Goal: Complete application form

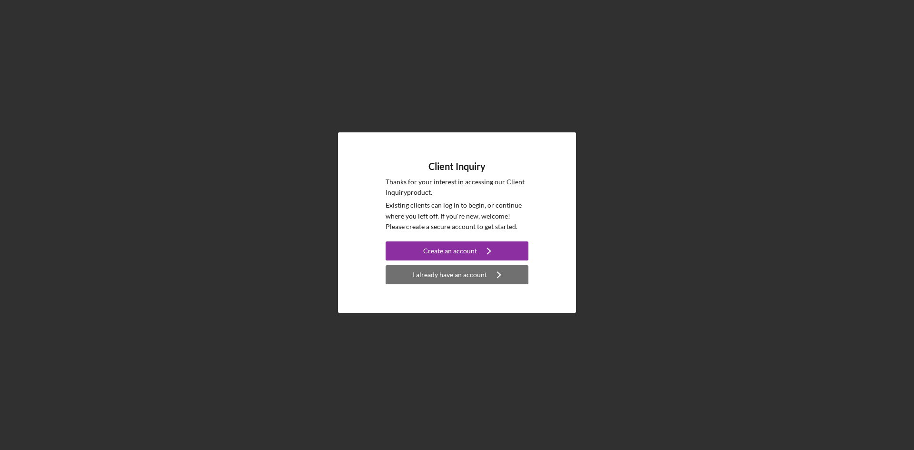
click at [443, 276] on div "I already have an account" at bounding box center [450, 274] width 74 height 19
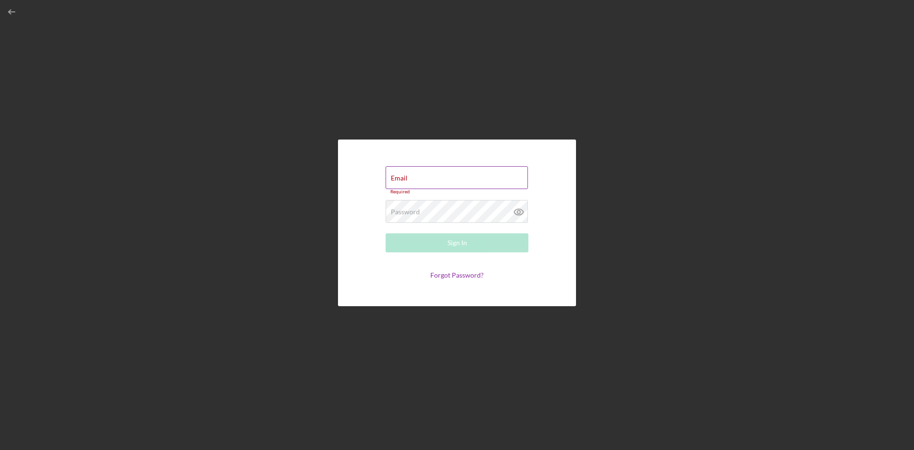
click at [471, 179] on div "Email Required" at bounding box center [456, 180] width 143 height 29
click at [449, 174] on div "Email Required" at bounding box center [456, 180] width 143 height 29
type input "[EMAIL_ADDRESS][DOMAIN_NAME]"
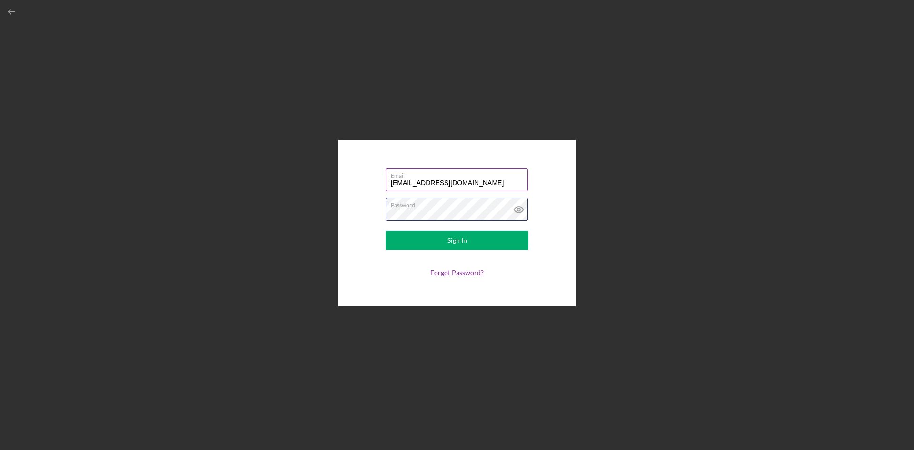
click at [385, 231] on button "Sign In" at bounding box center [456, 240] width 143 height 19
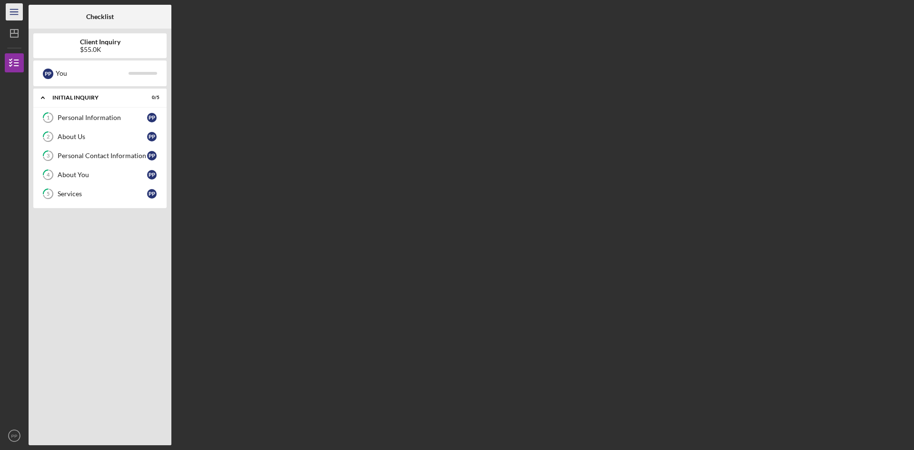
click at [11, 14] on line "button" at bounding box center [14, 14] width 8 height 0
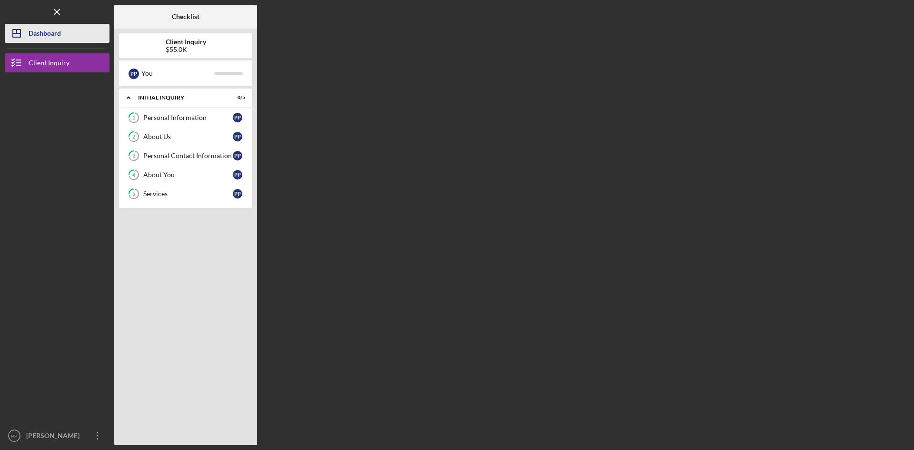
click at [20, 32] on icon "Icon/Dashboard" at bounding box center [17, 33] width 24 height 24
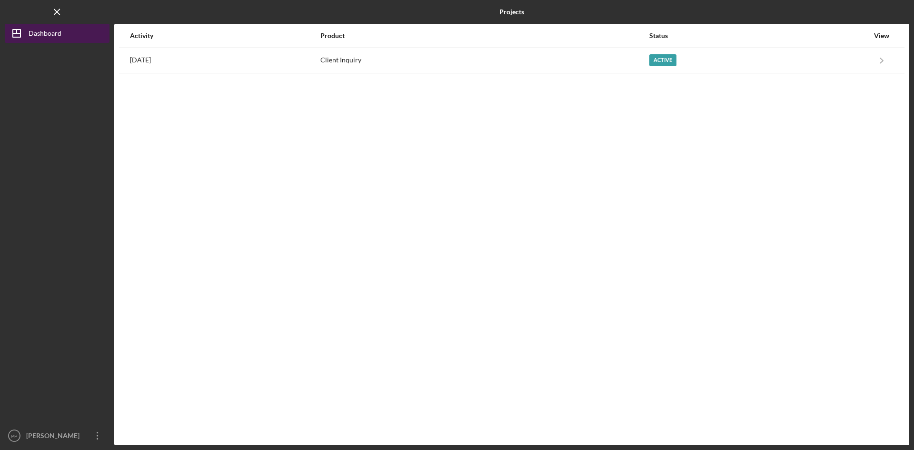
click at [49, 35] on div "Dashboard" at bounding box center [45, 34] width 33 height 21
